Goal: Information Seeking & Learning: Learn about a topic

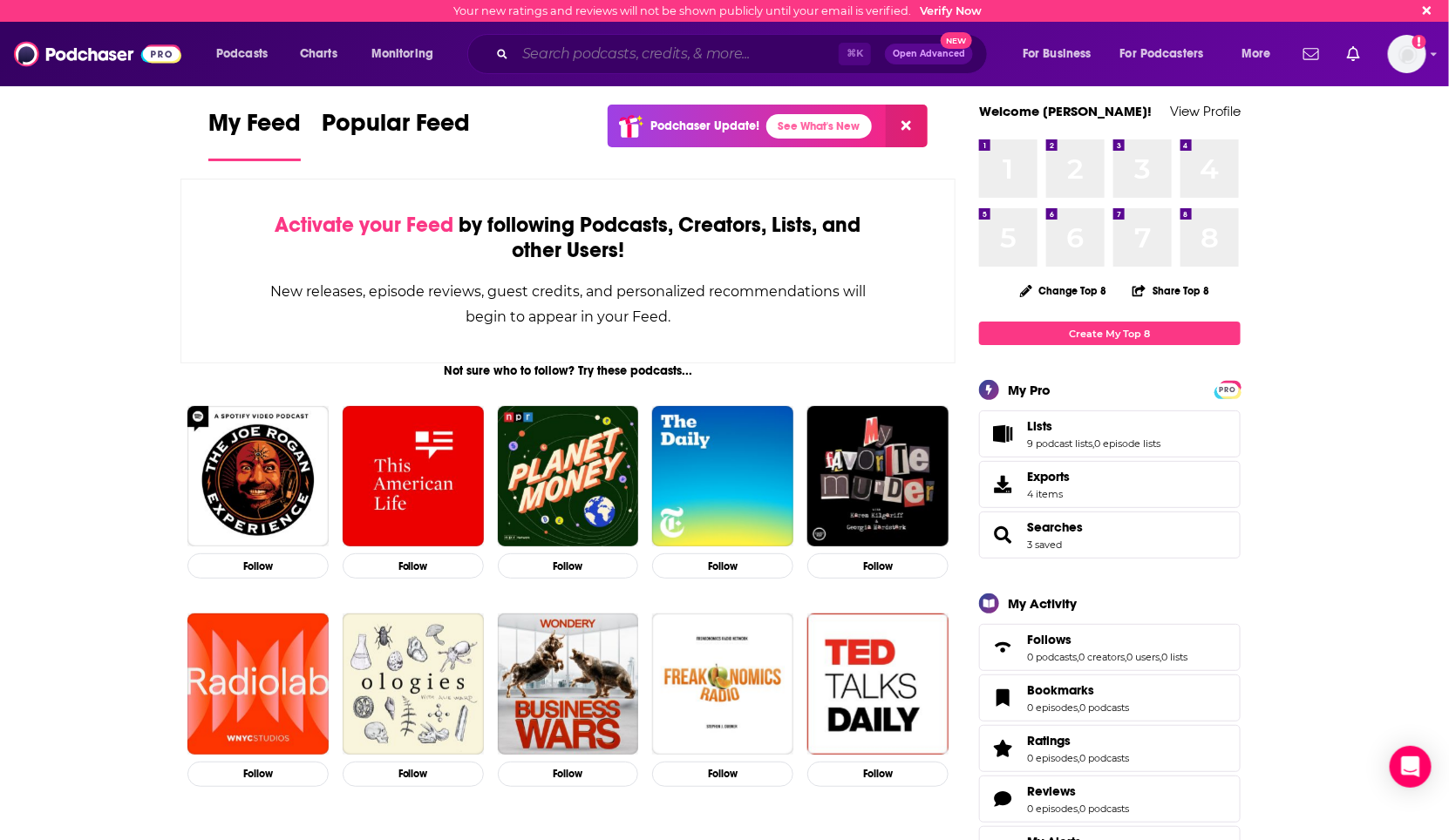
click at [664, 52] on input "Search podcasts, credits, & more..." at bounding box center [677, 53] width 323 height 28
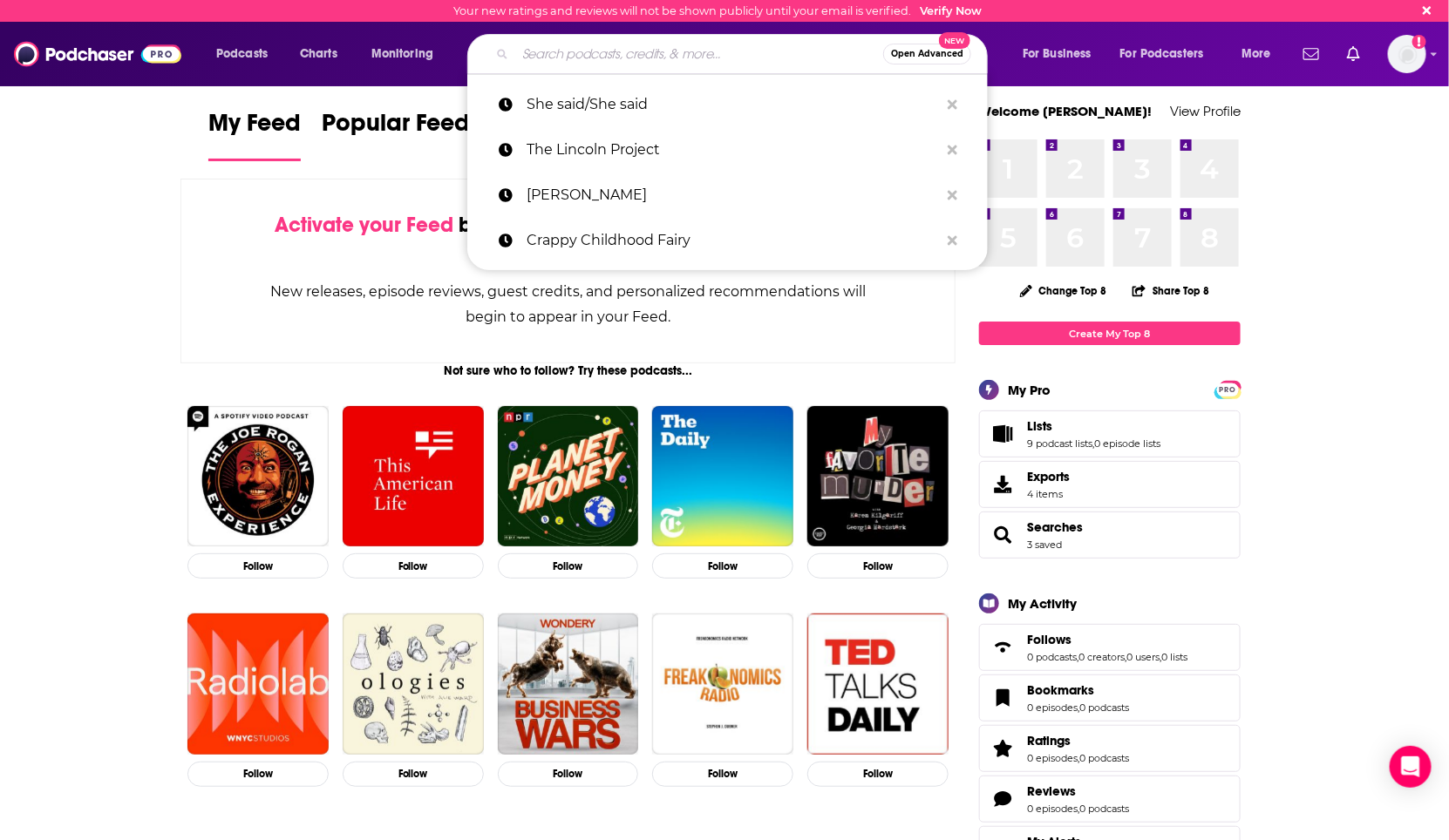
paste input "1889462330"
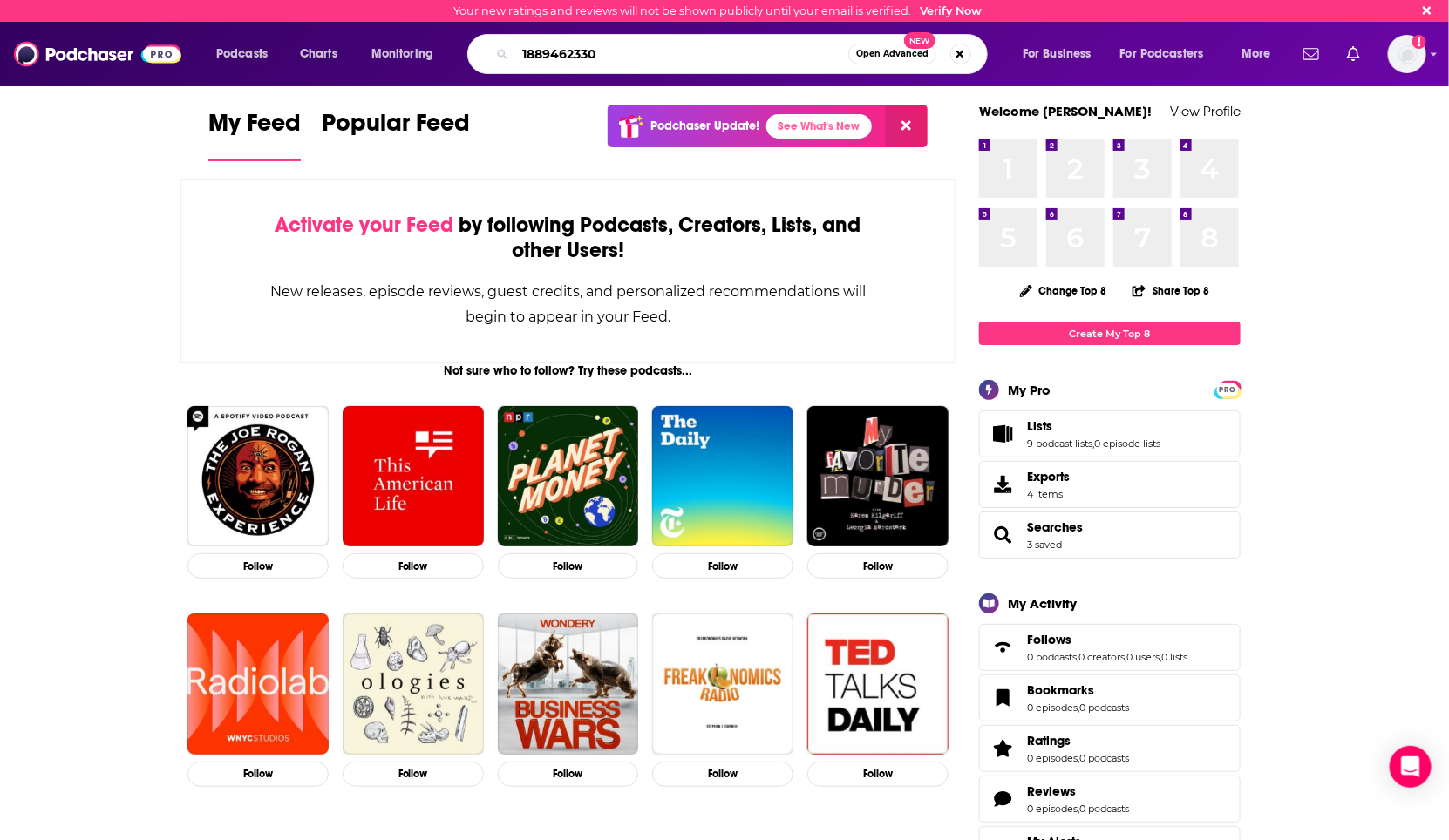
click at [668, 65] on input "1889462330" at bounding box center [681, 53] width 333 height 28
click at [667, 65] on input "1889462330" at bounding box center [681, 53] width 333 height 28
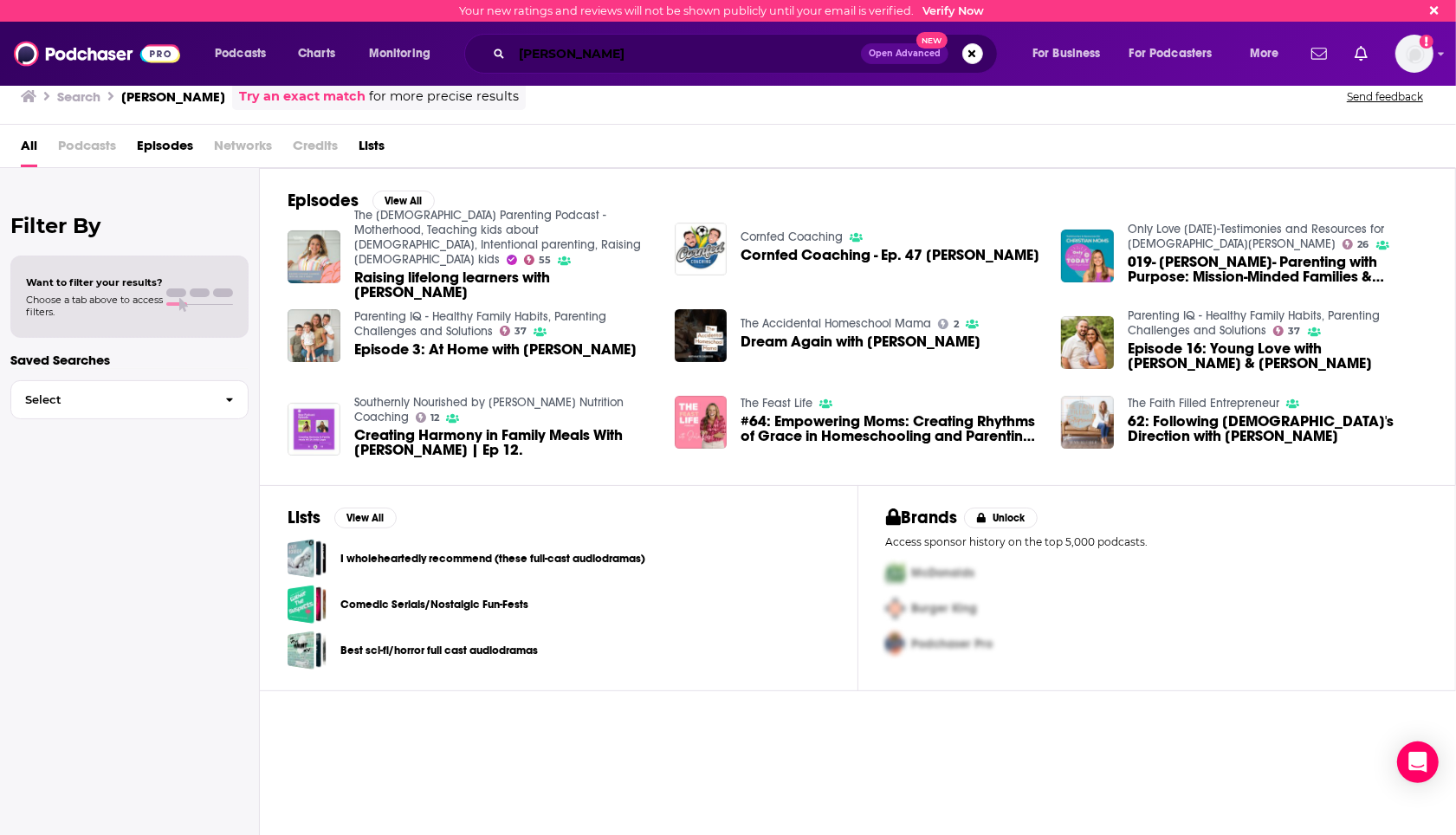
click at [566, 49] on input "[PERSON_NAME]" at bounding box center [686, 53] width 349 height 27
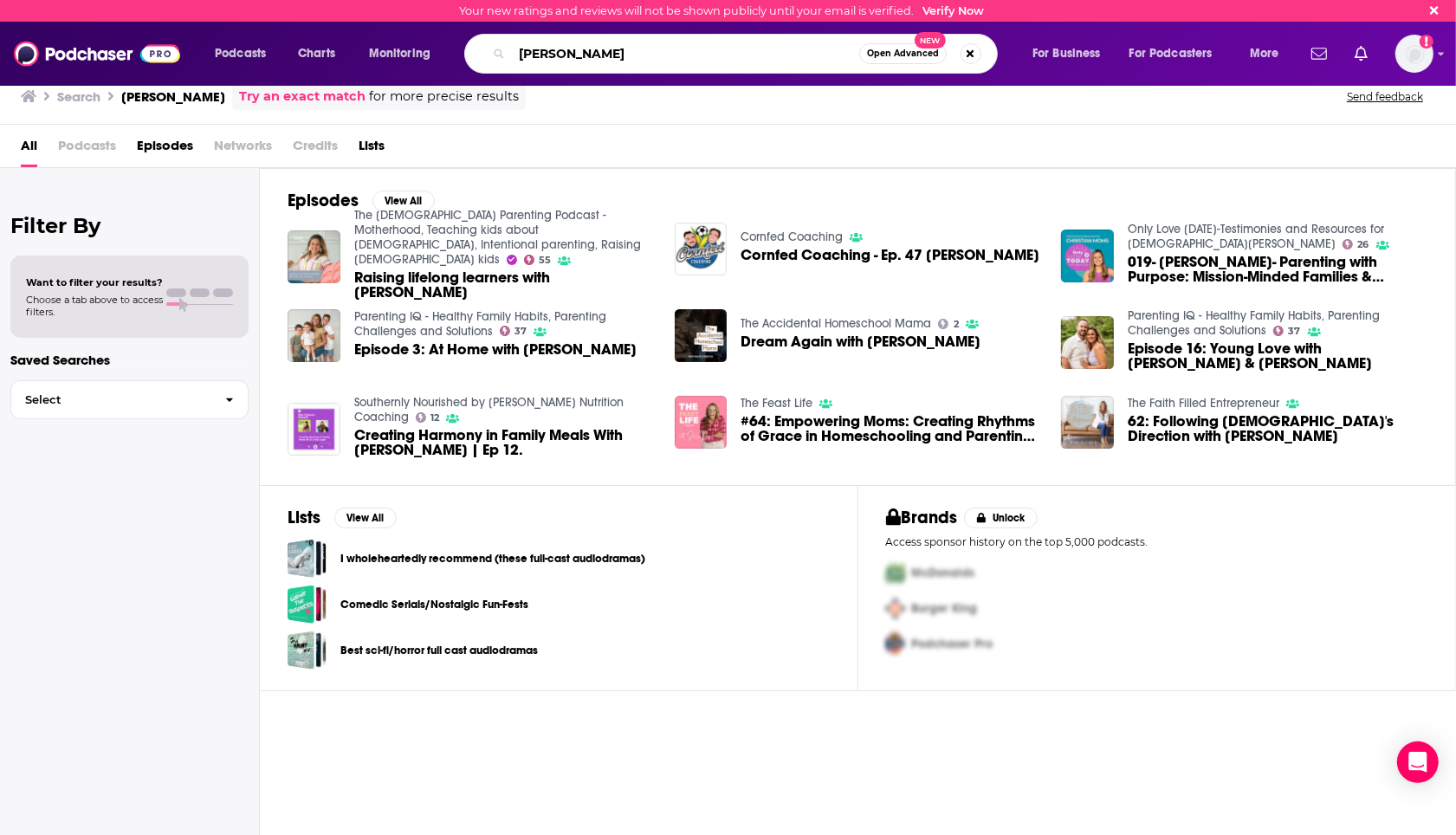
click at [566, 49] on input "[PERSON_NAME]" at bounding box center [685, 53] width 347 height 27
click at [605, 13] on div "Your new ratings and reviews will not be shown publicly until your email is ver…" at bounding box center [721, 11] width 525 height 13
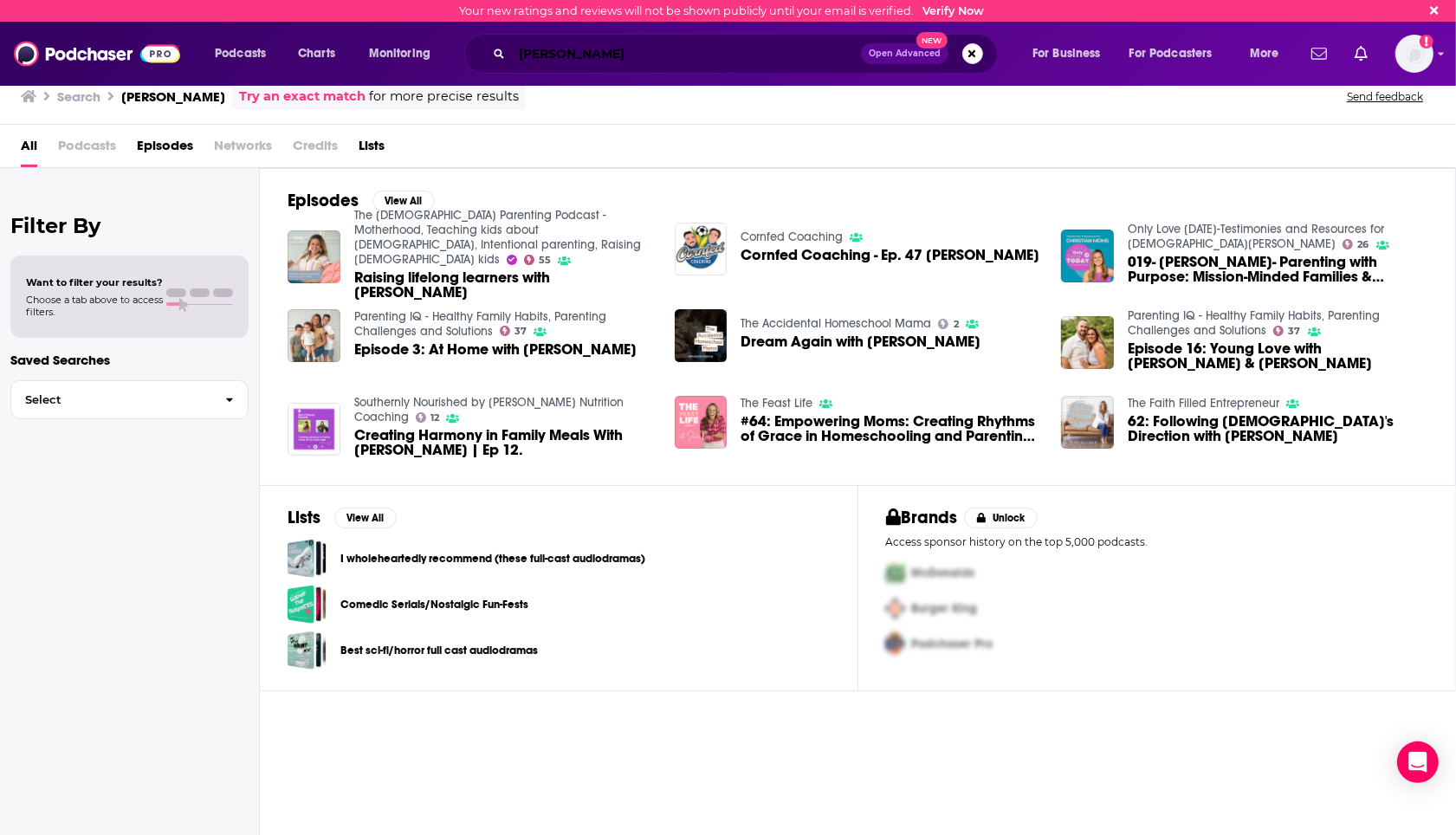
click at [572, 64] on input "[PERSON_NAME]" at bounding box center [686, 53] width 349 height 27
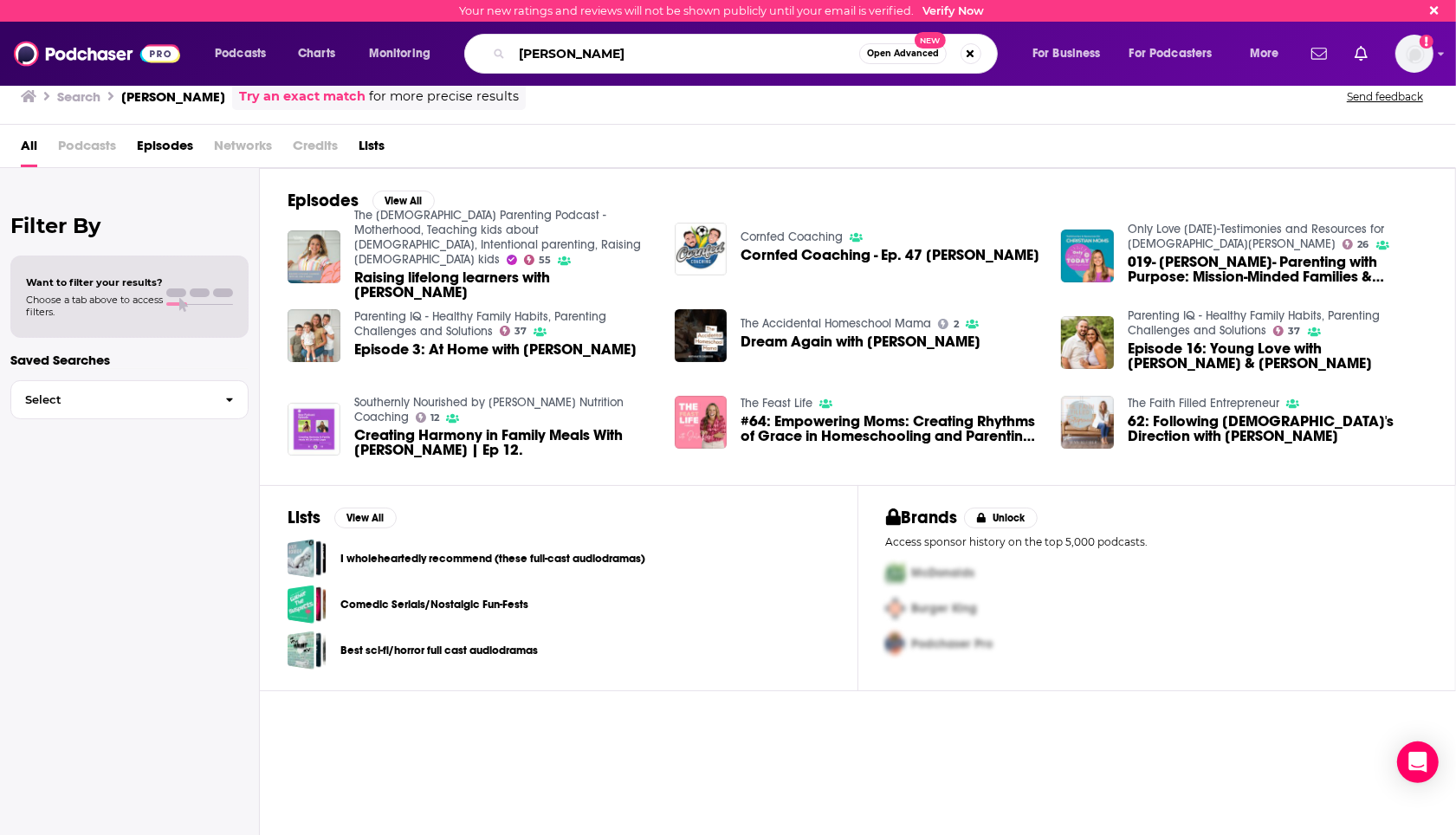
click at [572, 64] on input "[PERSON_NAME]" at bounding box center [685, 53] width 347 height 27
type input "Parenting IQ"
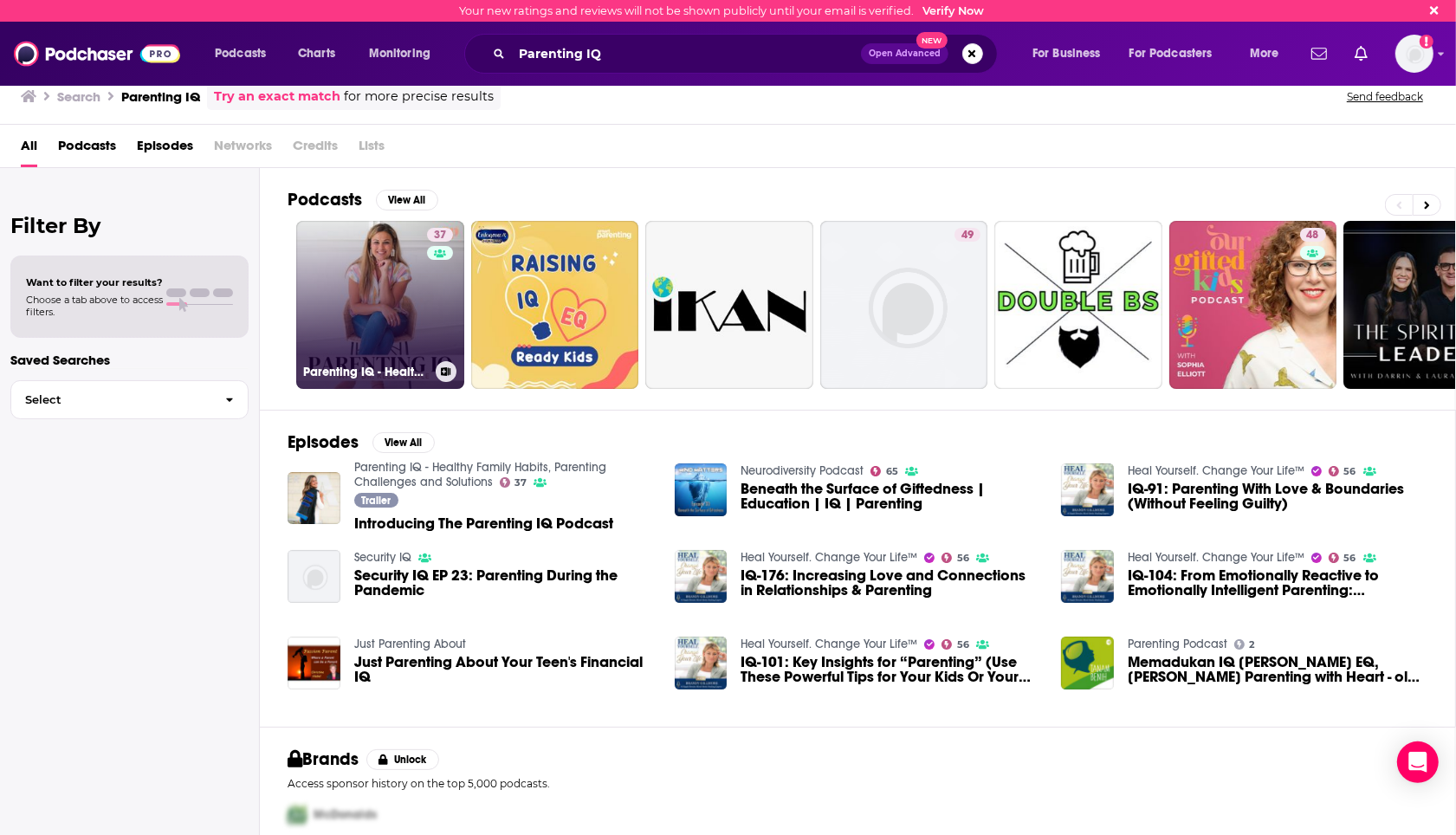
click at [414, 289] on link "37 Parenting IQ - Healthy Family Habits, Parenting Challenges and Solutions" at bounding box center [381, 305] width 168 height 168
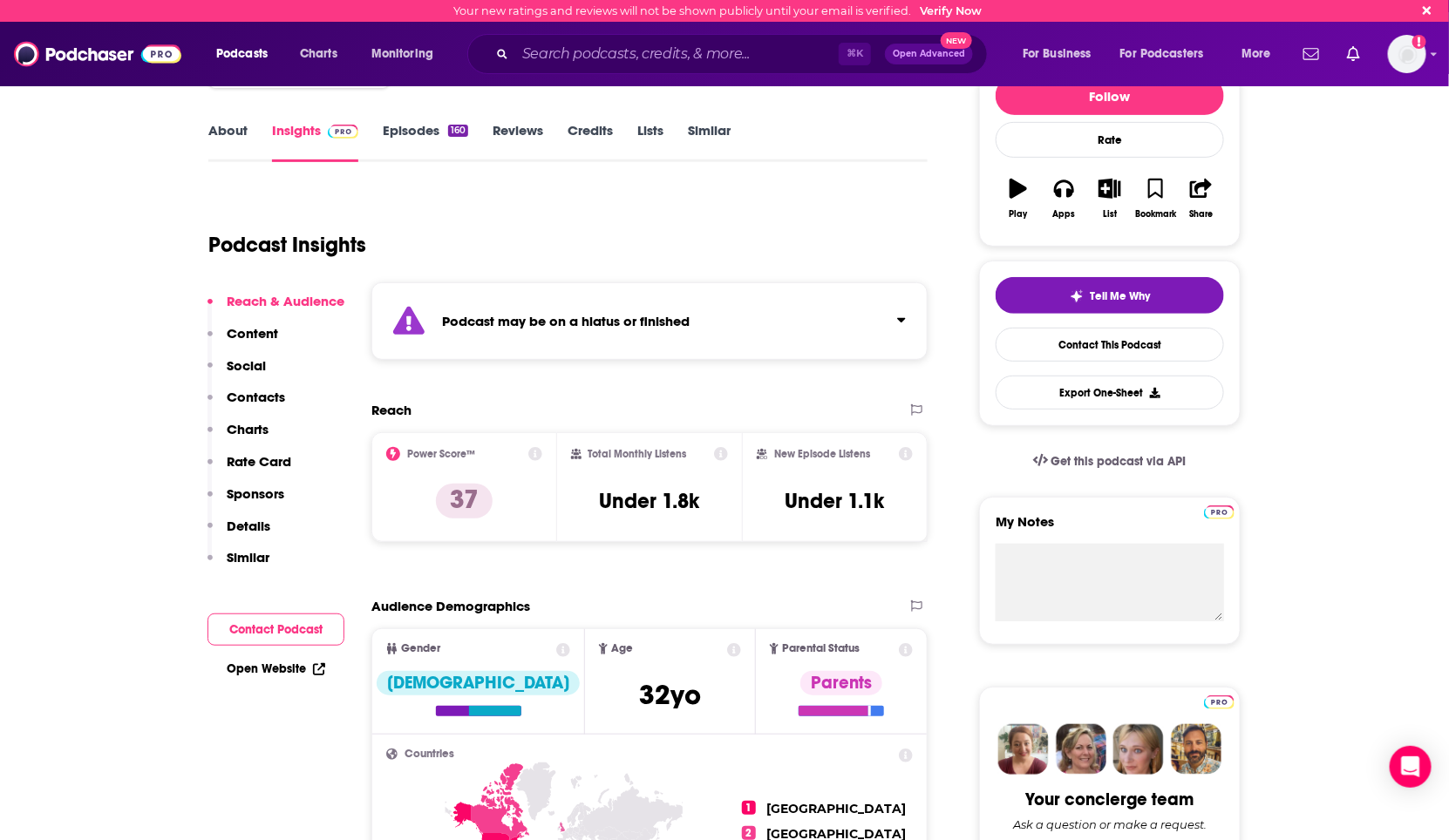
scroll to position [235, 0]
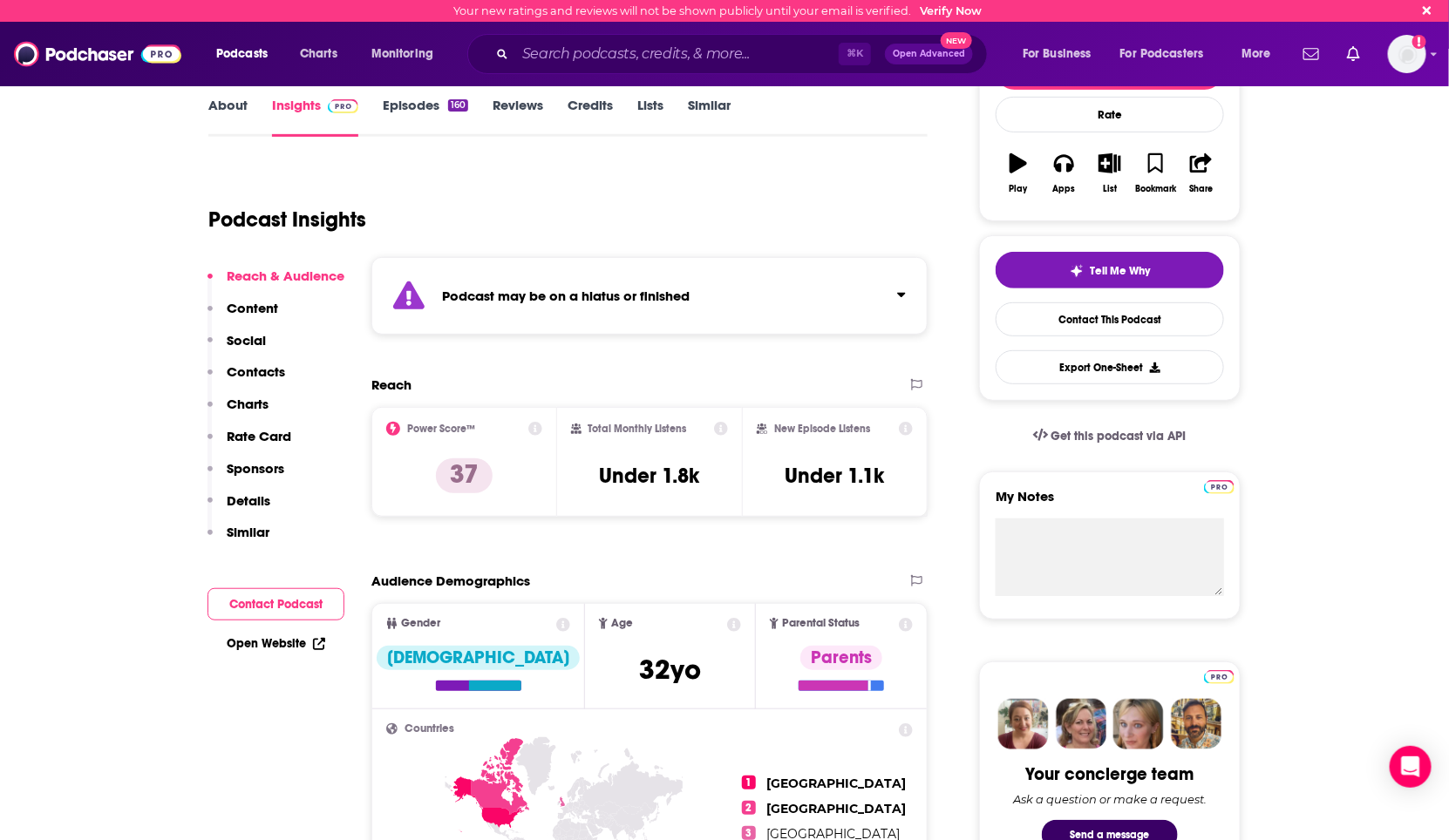
click at [563, 279] on div "Podcast may be on a hiatus or finished" at bounding box center [649, 295] width 556 height 77
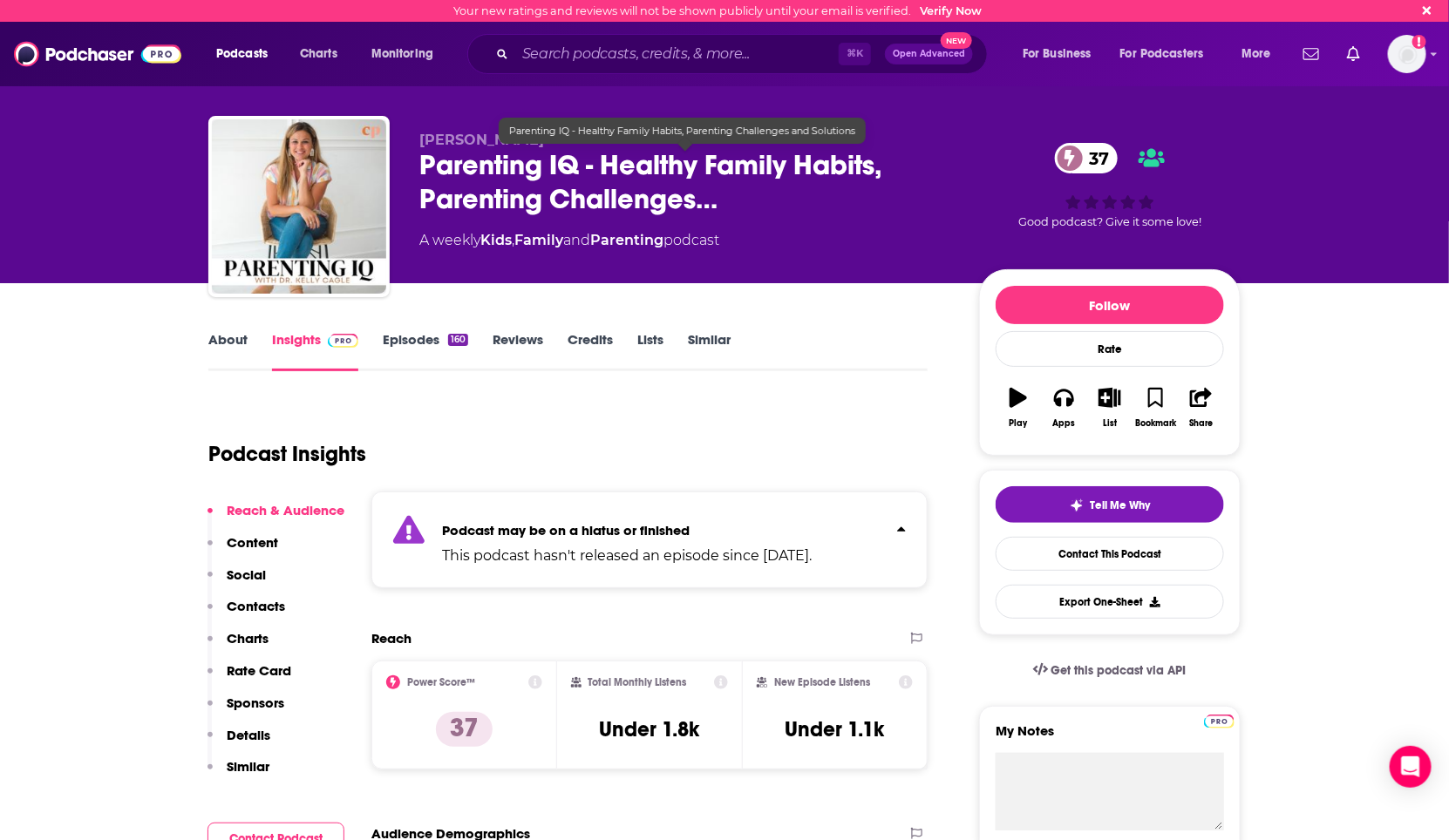
scroll to position [0, 0]
